Goal: Navigation & Orientation: Find specific page/section

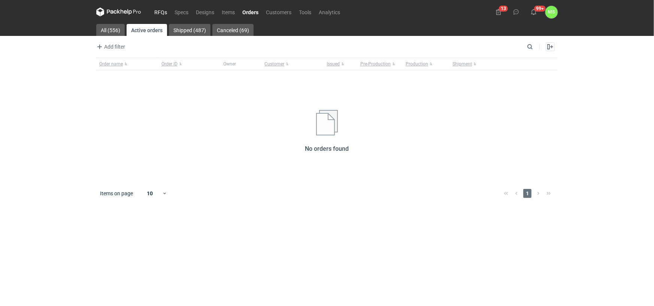
click at [156, 13] on link "RFQs" at bounding box center [161, 11] width 20 height 9
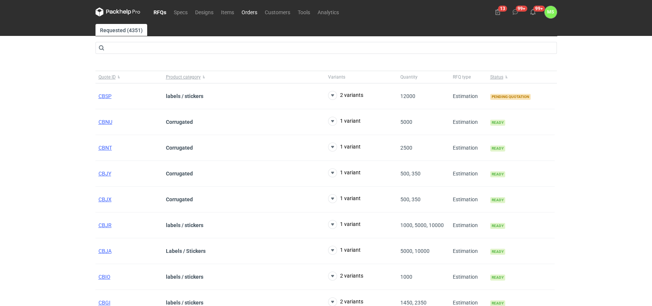
click at [252, 14] on link "Orders" at bounding box center [249, 11] width 23 height 9
